Goal: Information Seeking & Learning: Learn about a topic

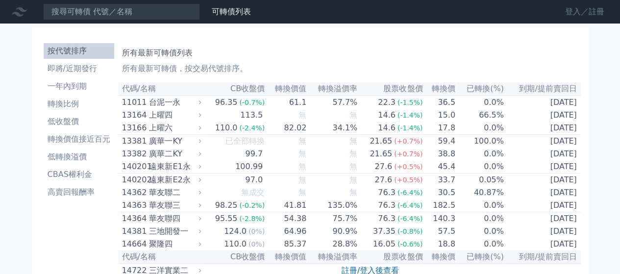
click at [577, 11] on link "登入／註冊" at bounding box center [584, 12] width 55 height 16
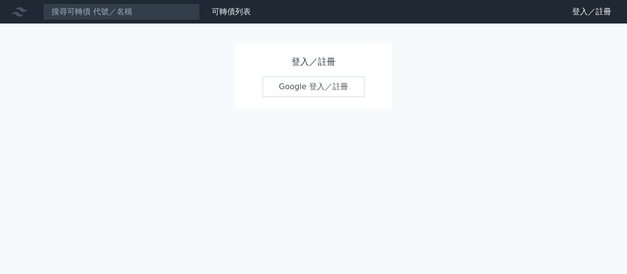
click at [304, 84] on link "Google 登入／註冊" at bounding box center [314, 86] width 102 height 21
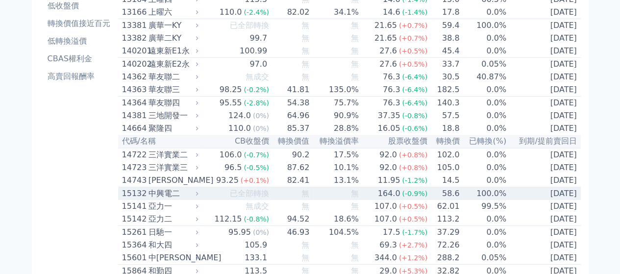
scroll to position [114, 0]
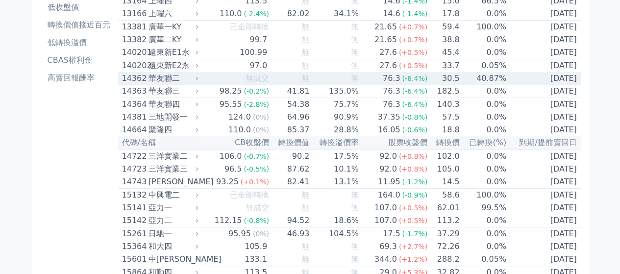
click at [180, 84] on div "華友聯二" at bounding box center [173, 79] width 48 height 12
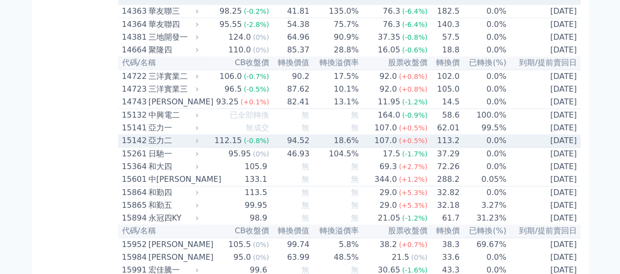
scroll to position [627, 0]
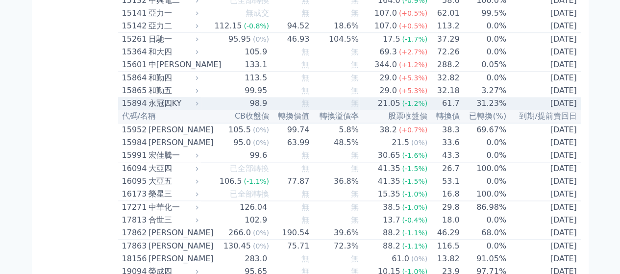
click at [184, 109] on div "永冠四KY" at bounding box center [173, 104] width 48 height 12
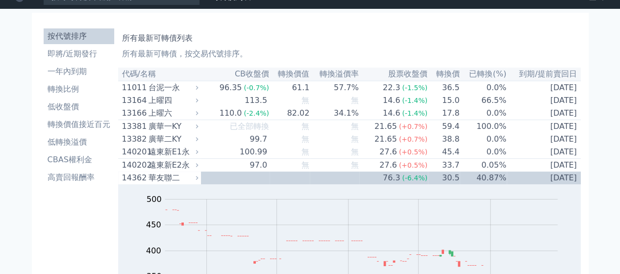
scroll to position [0, 0]
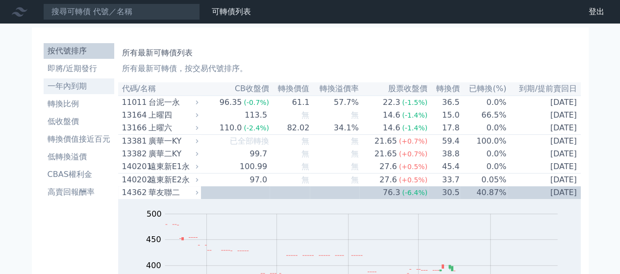
click at [68, 84] on li "一年內到期" at bounding box center [79, 86] width 71 height 12
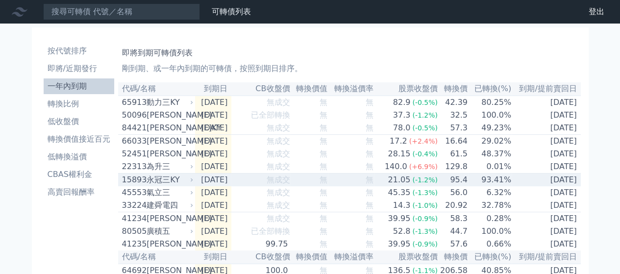
click at [163, 186] on div "永冠三KY" at bounding box center [169, 180] width 45 height 12
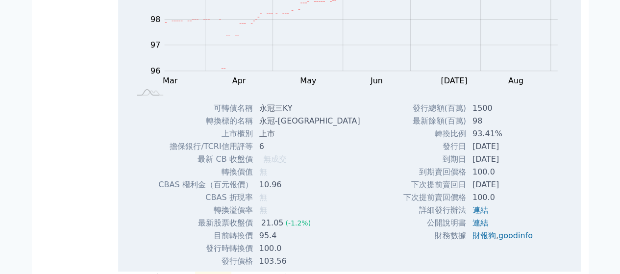
scroll to position [228, 0]
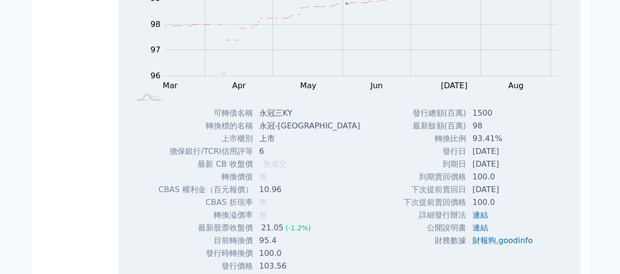
click at [319, 190] on div "可轉債名稱 永冠三KY 轉換標的名稱 永冠-KY 上市櫃別 上市 擔保銀行/TCRI信用評等 6 最新 CB 收盤價 無成交 轉換價值 無 無" at bounding box center [240, 190] width 188 height 166
